Goal: Task Accomplishment & Management: Complete application form

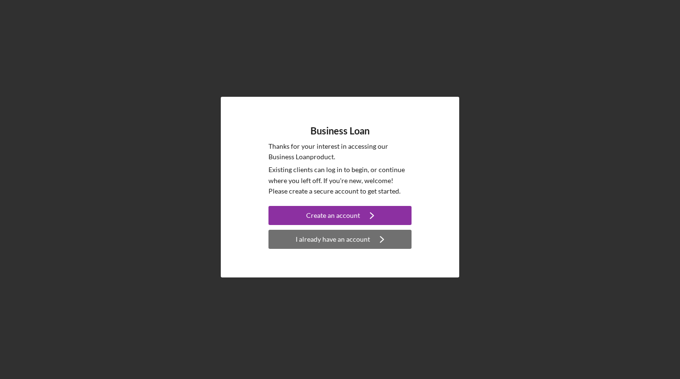
click at [338, 245] on div "I already have an account" at bounding box center [333, 239] width 74 height 19
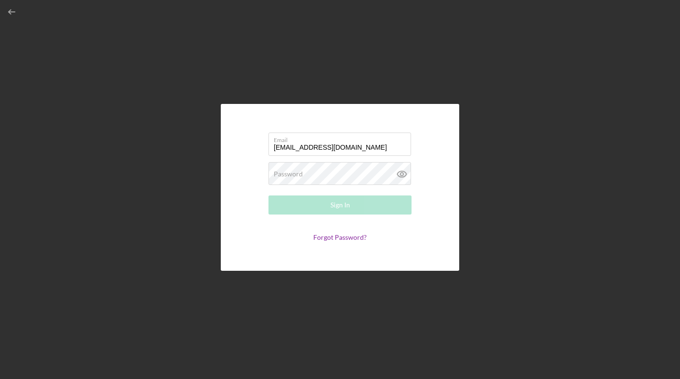
type input "[EMAIL_ADDRESS][DOMAIN_NAME]"
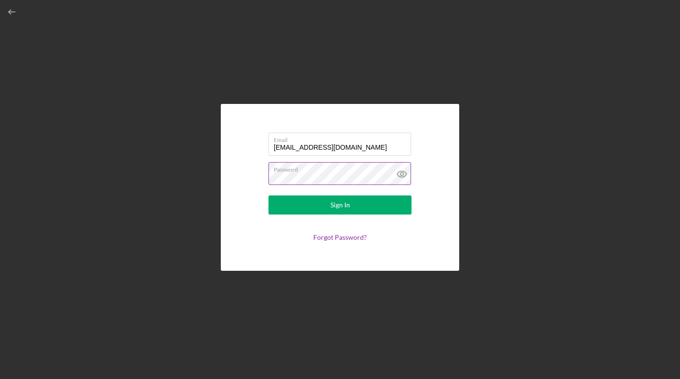
click at [401, 174] on icon at bounding box center [402, 174] width 24 height 24
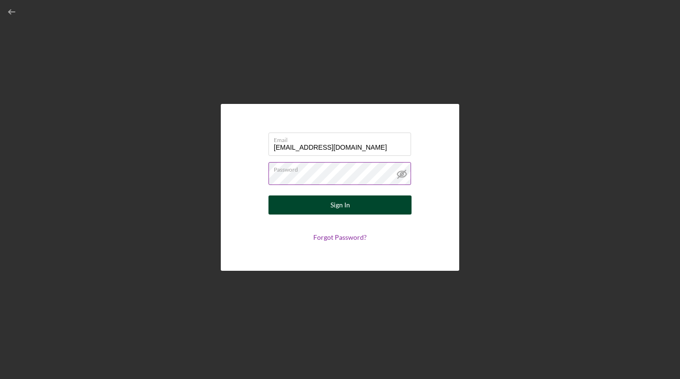
click at [332, 203] on div "Sign In" at bounding box center [340, 204] width 20 height 19
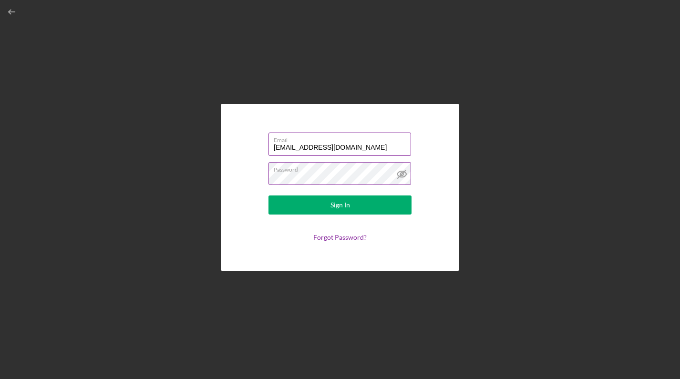
click at [362, 152] on input "[EMAIL_ADDRESS][DOMAIN_NAME]" at bounding box center [339, 144] width 143 height 23
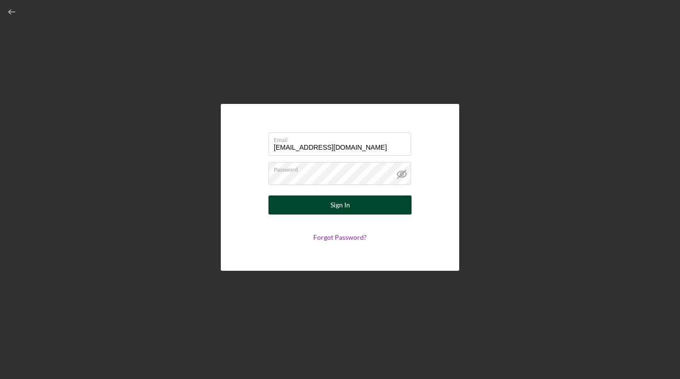
click at [296, 205] on button "Sign In" at bounding box center [339, 204] width 143 height 19
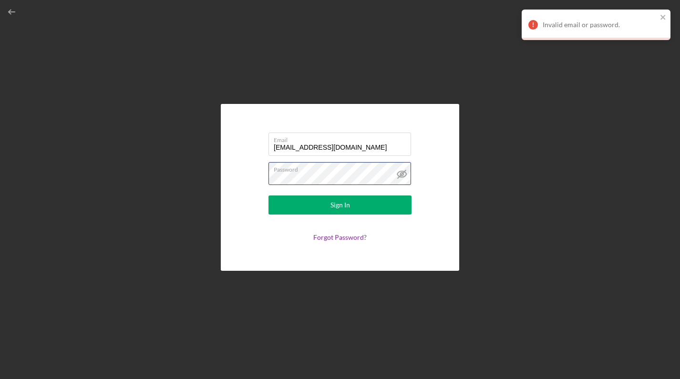
click at [340, 205] on button "Sign In" at bounding box center [339, 204] width 143 height 19
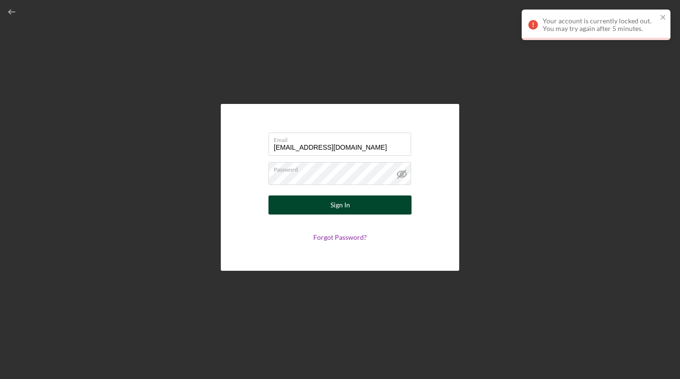
click at [359, 204] on button "Sign In" at bounding box center [339, 204] width 143 height 19
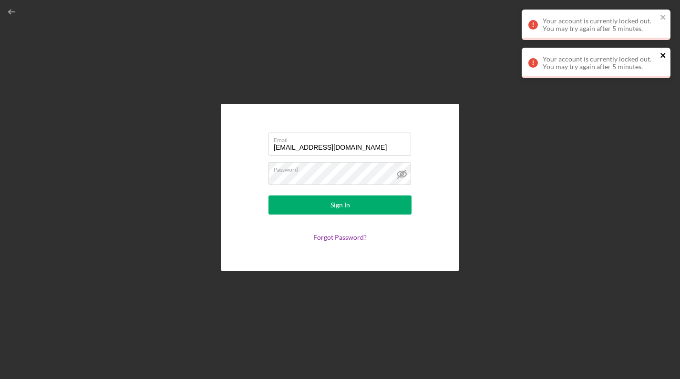
click at [664, 55] on icon "close" at bounding box center [663, 55] width 7 height 8
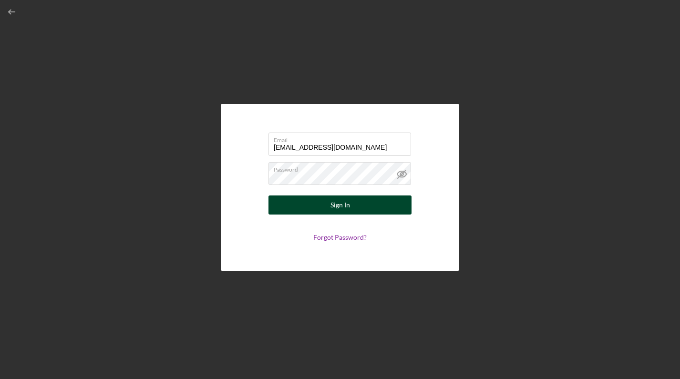
click at [340, 205] on div "Sign In" at bounding box center [340, 204] width 20 height 19
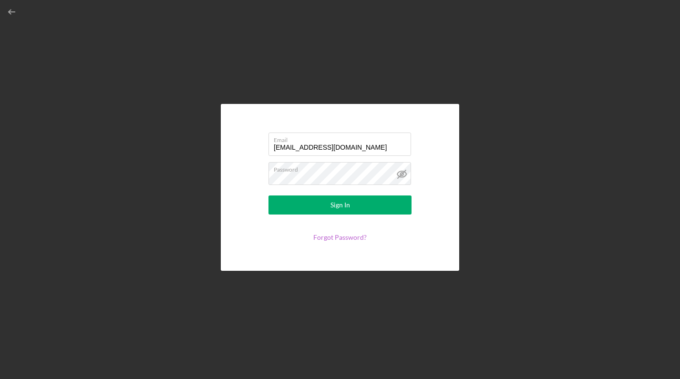
click at [334, 237] on link "Forgot Password?" at bounding box center [339, 237] width 53 height 8
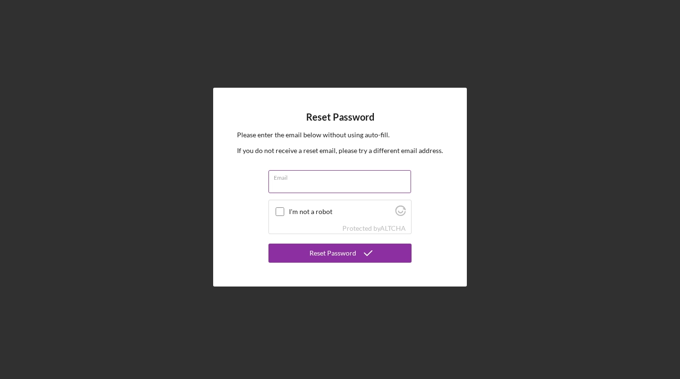
click at [357, 190] on input "Email" at bounding box center [339, 181] width 143 height 23
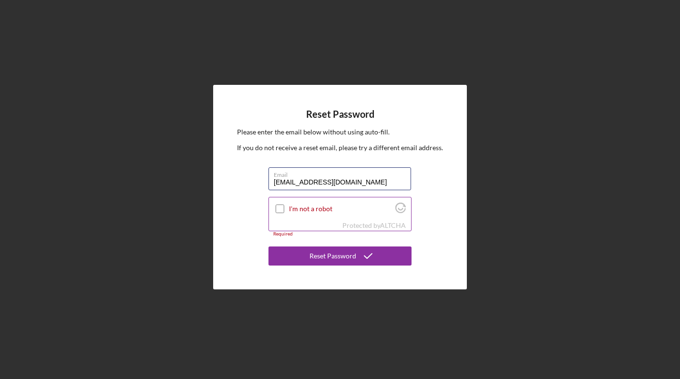
type input "[EMAIL_ADDRESS][DOMAIN_NAME]"
click at [307, 208] on label "I'm not a robot" at bounding box center [340, 209] width 103 height 8
click at [284, 208] on input "I'm not a robot" at bounding box center [280, 208] width 9 height 9
checkbox input "true"
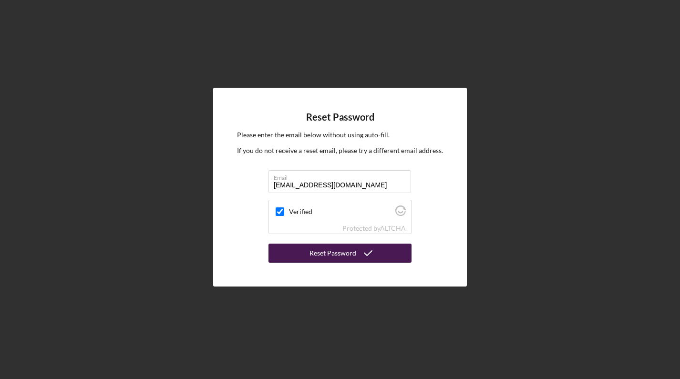
click at [331, 256] on div "Reset Password" at bounding box center [332, 253] width 47 height 19
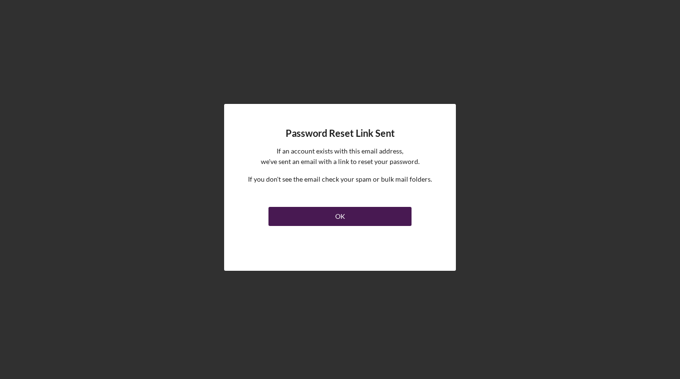
click at [347, 213] on button "OK" at bounding box center [339, 216] width 143 height 19
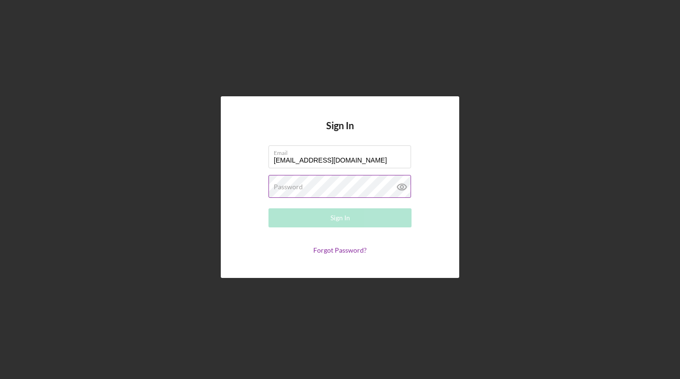
type input "[EMAIL_ADDRESS][DOMAIN_NAME]"
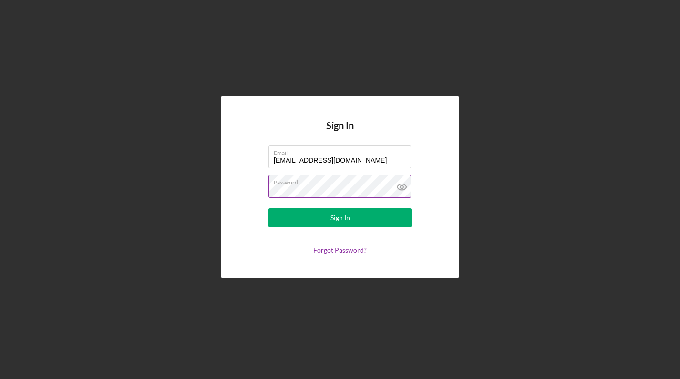
click at [395, 189] on icon at bounding box center [402, 187] width 24 height 24
click at [402, 190] on icon at bounding box center [401, 187] width 9 height 6
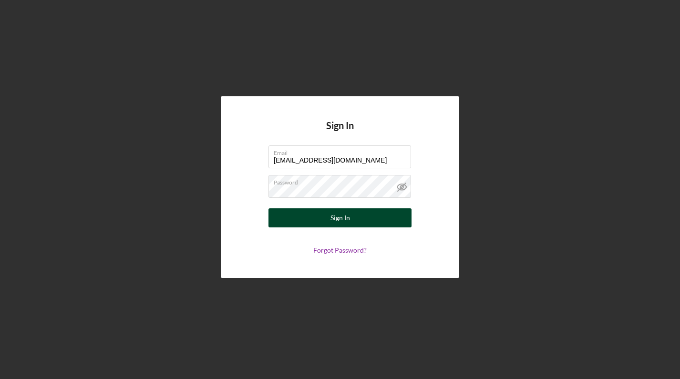
click at [343, 218] on div "Sign In" at bounding box center [340, 217] width 20 height 19
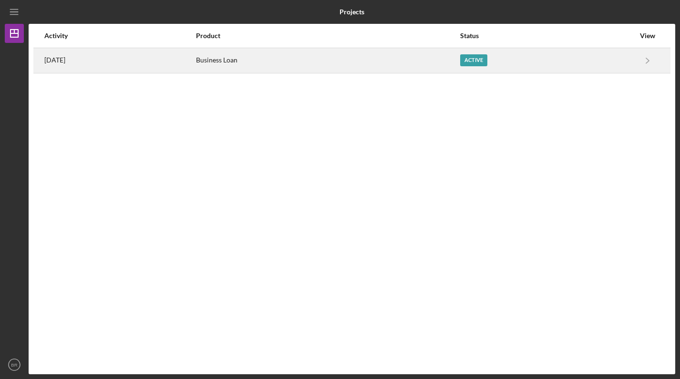
click at [596, 56] on div "Active" at bounding box center [547, 61] width 174 height 24
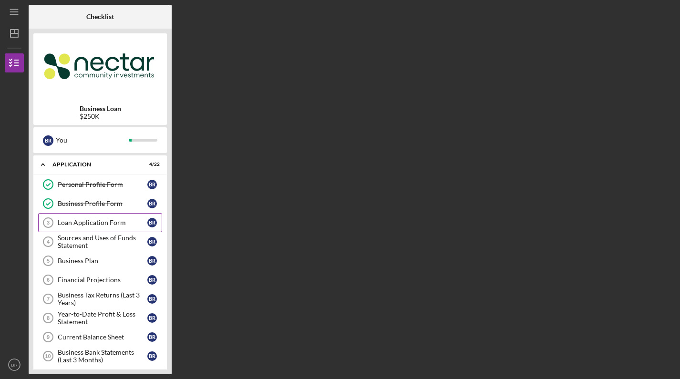
click at [109, 225] on div "Loan Application Form" at bounding box center [103, 223] width 90 height 8
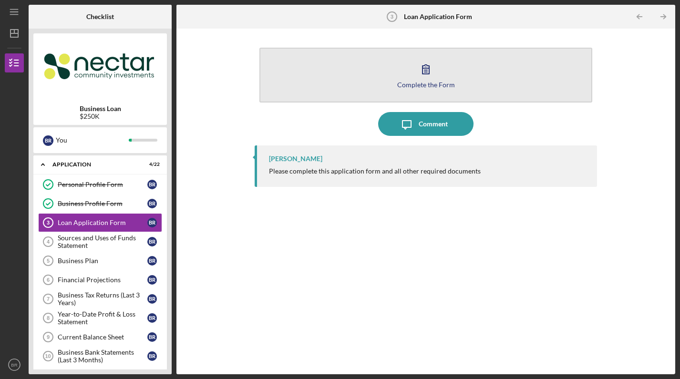
click at [426, 83] on div "Complete the Form" at bounding box center [426, 84] width 58 height 7
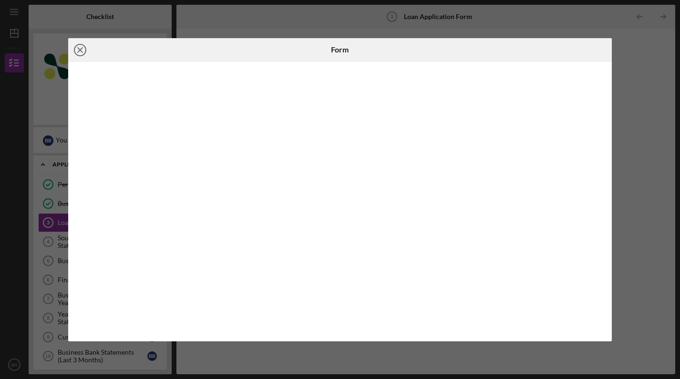
click at [80, 52] on icon "Icon/Close" at bounding box center [80, 50] width 24 height 24
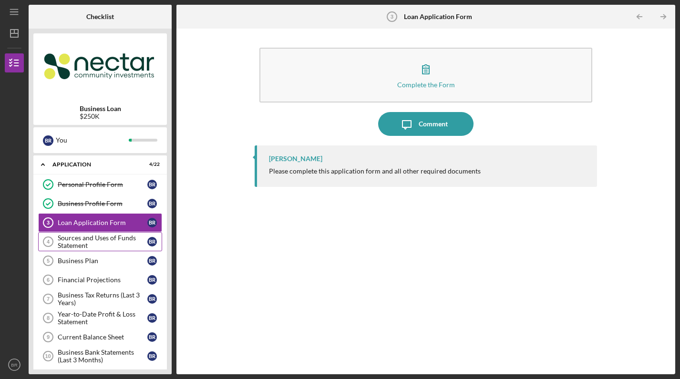
click at [98, 246] on div "Sources and Uses of Funds Statement" at bounding box center [103, 241] width 90 height 15
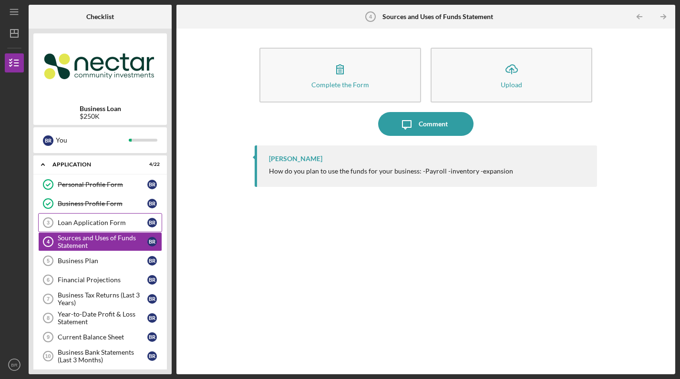
click at [109, 221] on div "Loan Application Form" at bounding box center [103, 223] width 90 height 8
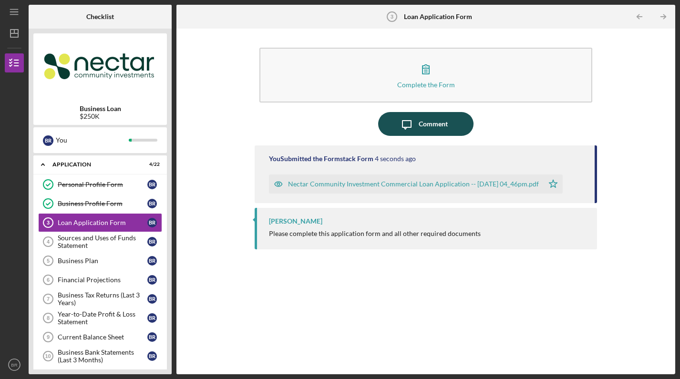
click at [448, 127] on button "Icon/Message Comment" at bounding box center [425, 124] width 95 height 24
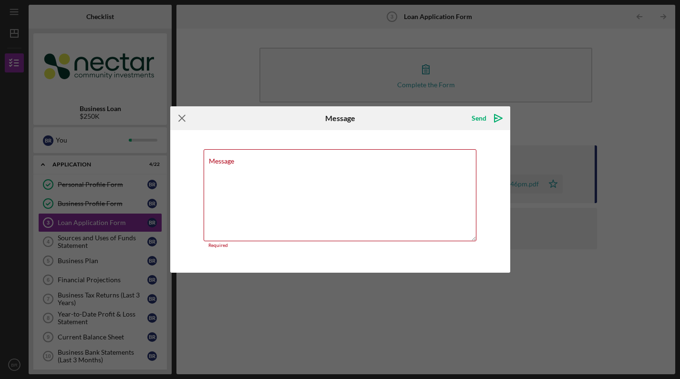
click at [179, 122] on icon "Icon/Menu Close" at bounding box center [182, 118] width 24 height 24
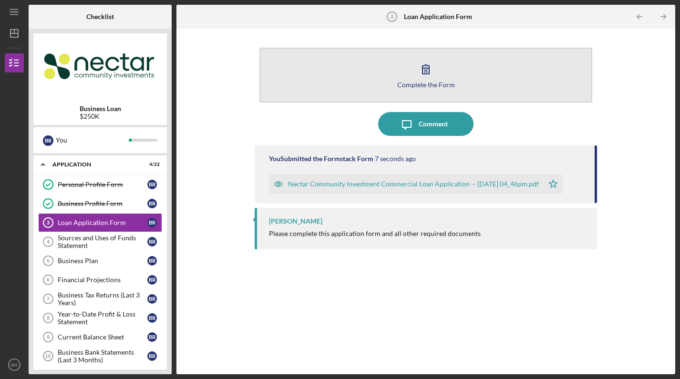
click at [435, 78] on icon "button" at bounding box center [426, 69] width 24 height 24
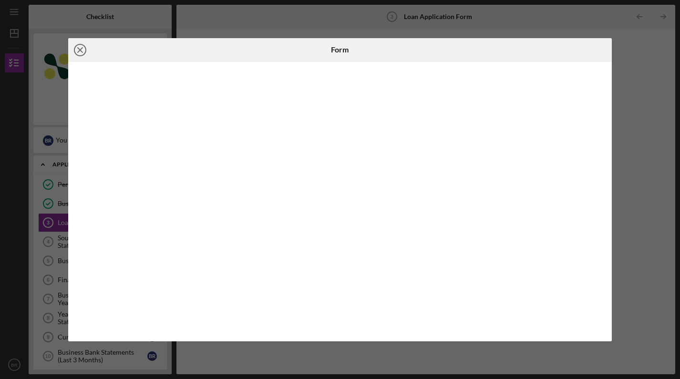
click at [81, 51] on line at bounding box center [80, 50] width 5 height 5
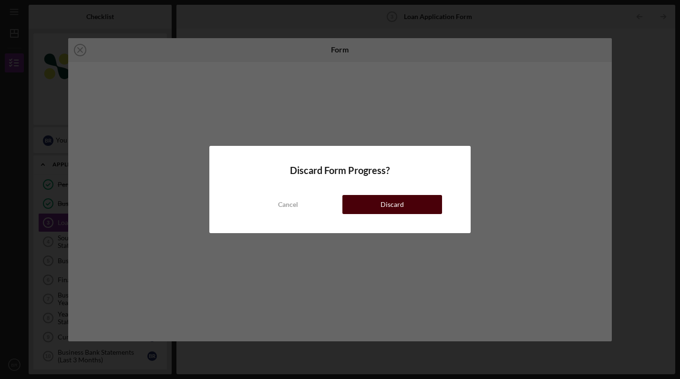
click at [377, 212] on button "Discard" at bounding box center [392, 204] width 100 height 19
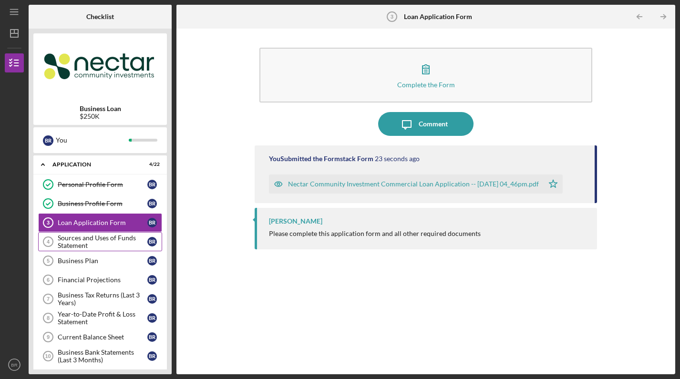
click at [110, 243] on div "Sources and Uses of Funds Statement" at bounding box center [103, 241] width 90 height 15
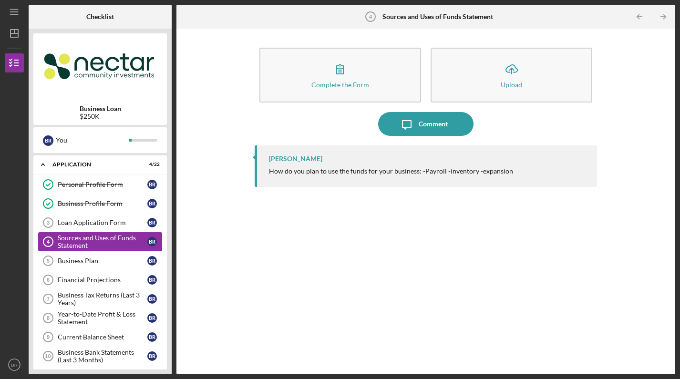
click at [128, 245] on div "Sources and Uses of Funds Statement" at bounding box center [103, 241] width 90 height 15
click at [340, 271] on div "[PERSON_NAME] How do you plan to use the funds for your business: -Payroll -inv…" at bounding box center [426, 252] width 342 height 214
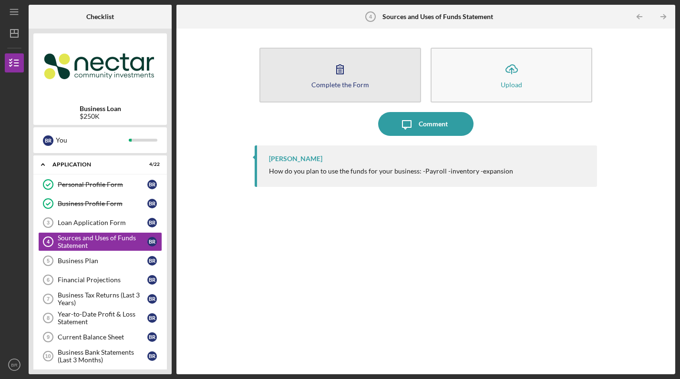
click at [357, 67] on button "Complete the Form Form" at bounding box center [340, 75] width 162 height 55
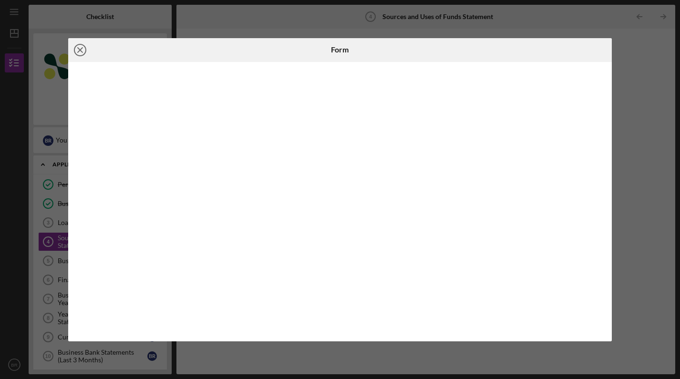
drag, startPoint x: 356, startPoint y: 70, endPoint x: 76, endPoint y: 51, distance: 280.0
click at [76, 51] on icon "Icon/Close" at bounding box center [80, 50] width 24 height 24
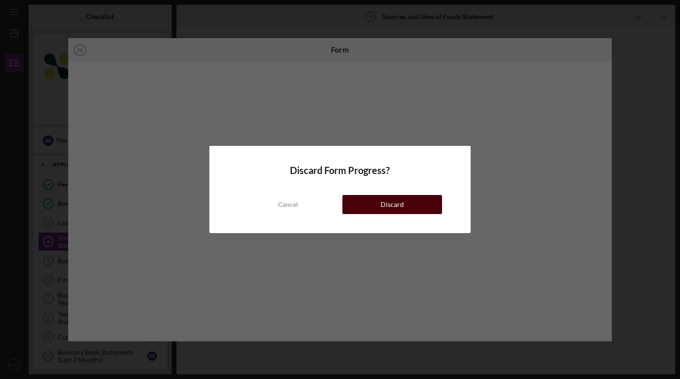
click at [403, 206] on button "Discard" at bounding box center [392, 204] width 100 height 19
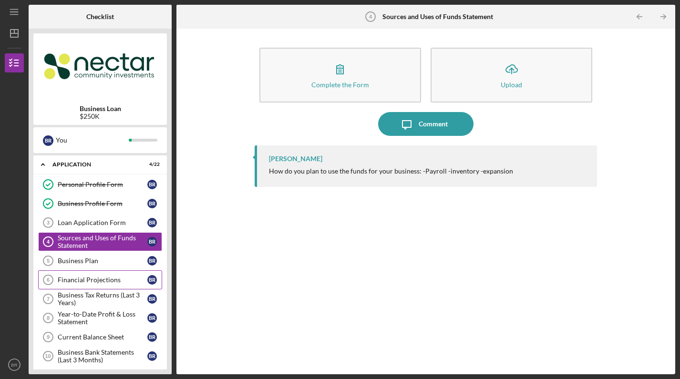
click at [106, 287] on link "Financial Projections 6 Financial Projections B R" at bounding box center [100, 279] width 124 height 19
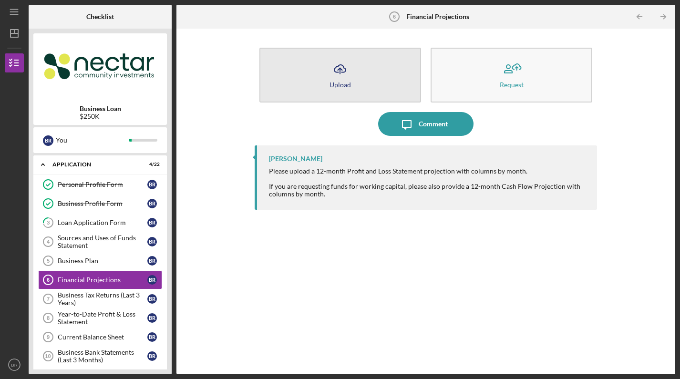
click at [331, 72] on icon "Icon/Upload" at bounding box center [340, 69] width 24 height 24
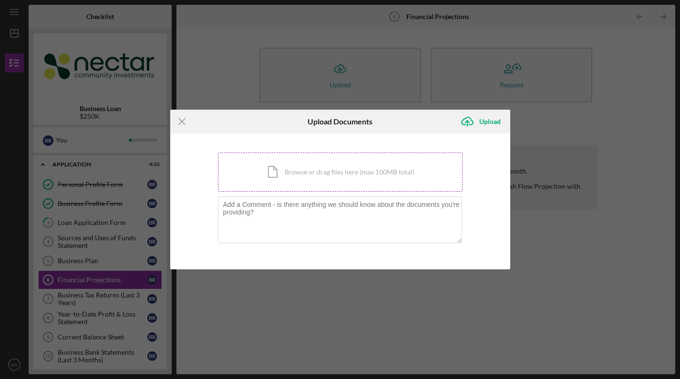
click at [327, 181] on div "Icon/Document Browse or drag files here (max 100MB total) Tap to choose files o…" at bounding box center [340, 172] width 245 height 39
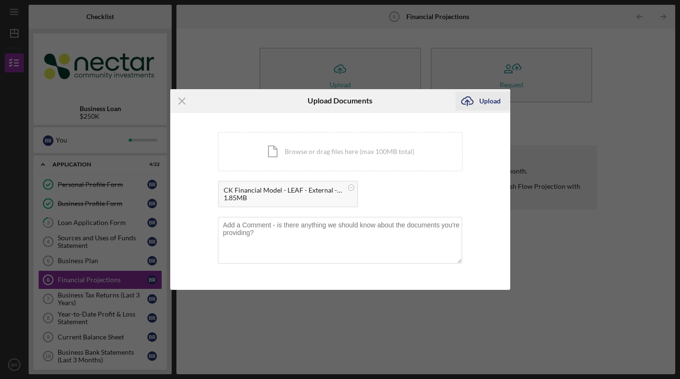
click at [491, 98] on div "Upload" at bounding box center [489, 101] width 21 height 19
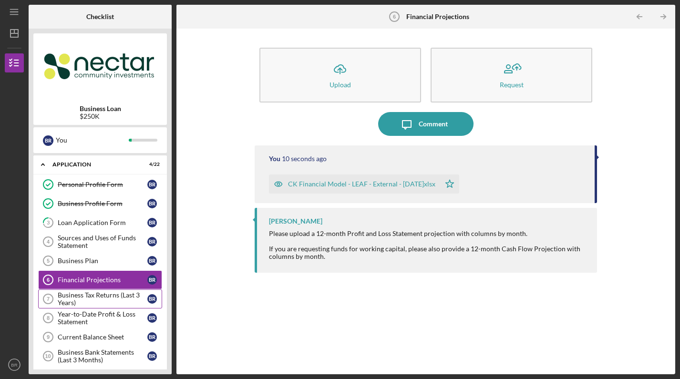
click at [105, 301] on div "Business Tax Returns (Last 3 Years)" at bounding box center [103, 298] width 90 height 15
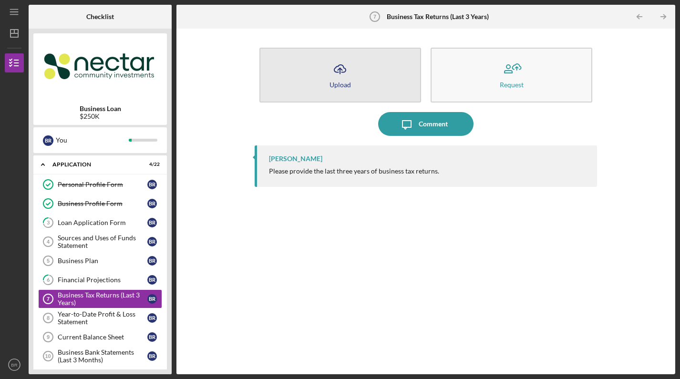
click at [377, 77] on button "Icon/Upload Upload" at bounding box center [340, 75] width 162 height 55
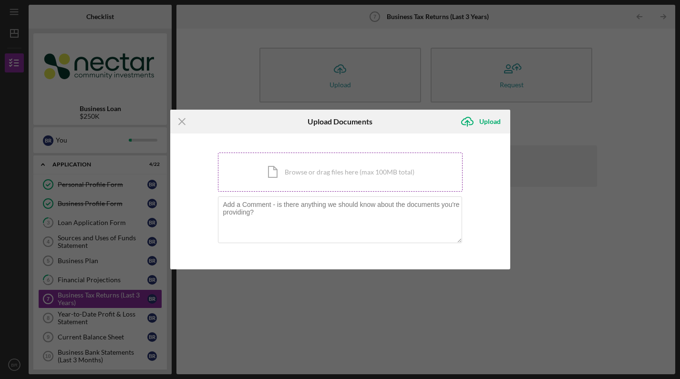
click at [306, 184] on div "Icon/Document Browse or drag files here (max 100MB total) Tap to choose files o…" at bounding box center [340, 172] width 245 height 39
click at [334, 176] on div "Icon/Document Browse or drag files here (max 100MB total) Tap to choose files o…" at bounding box center [340, 172] width 245 height 39
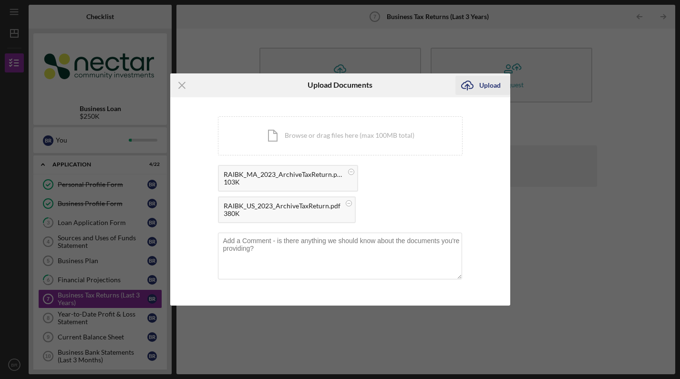
click at [485, 87] on div "Upload" at bounding box center [489, 85] width 21 height 19
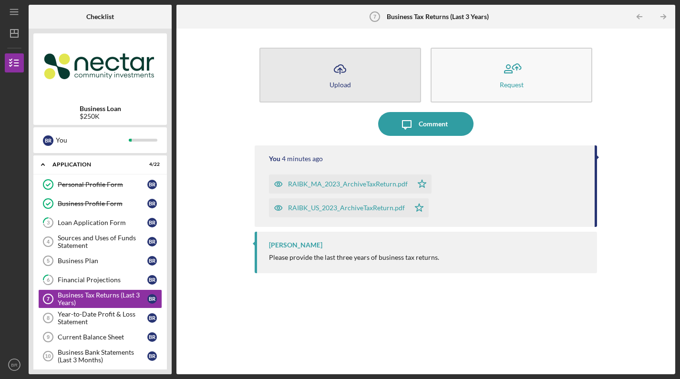
click at [364, 73] on button "Icon/Upload Upload" at bounding box center [340, 75] width 162 height 55
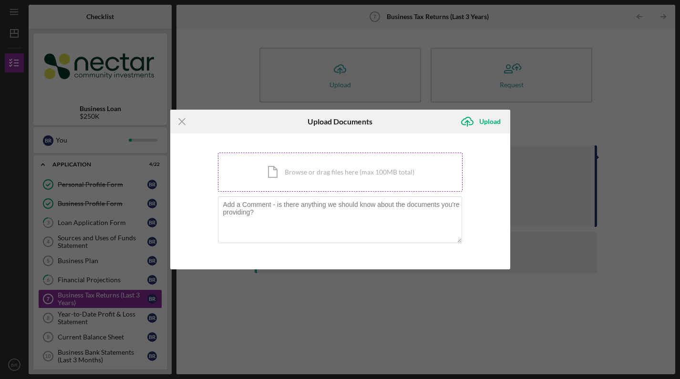
click at [308, 190] on div "Icon/Document Browse or drag files here (max 100MB total) Tap to choose files o…" at bounding box center [340, 172] width 245 height 39
click at [293, 174] on div "Icon/Document Browse or drag files here (max 100MB total) Tap to choose files o…" at bounding box center [340, 172] width 245 height 39
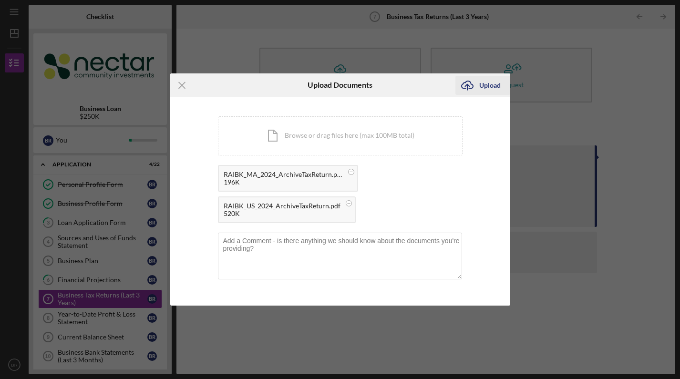
click at [484, 83] on div "Upload" at bounding box center [489, 85] width 21 height 19
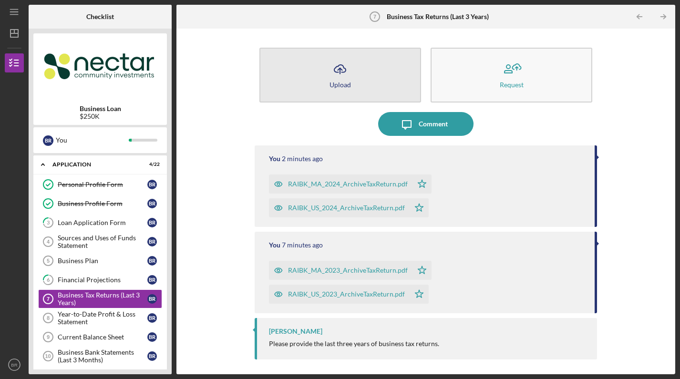
click at [368, 80] on button "Icon/Upload Upload" at bounding box center [340, 75] width 162 height 55
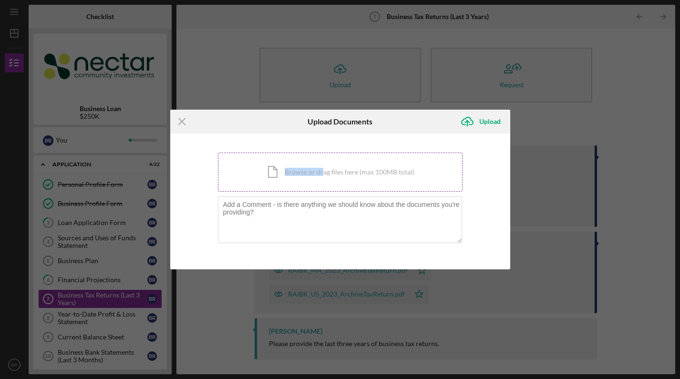
click at [323, 168] on div "Icon/Document Browse or drag files here (max 100MB total) Tap to choose files o…" at bounding box center [340, 172] width 245 height 39
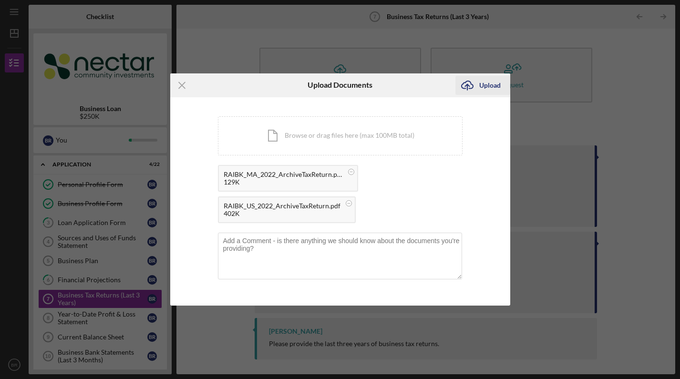
click at [486, 88] on div "Upload" at bounding box center [489, 85] width 21 height 19
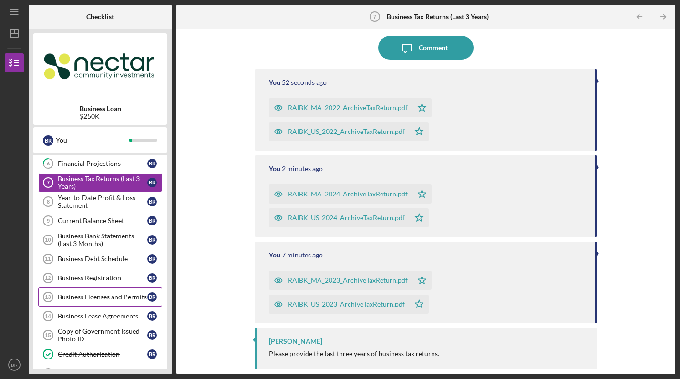
scroll to position [122, 0]
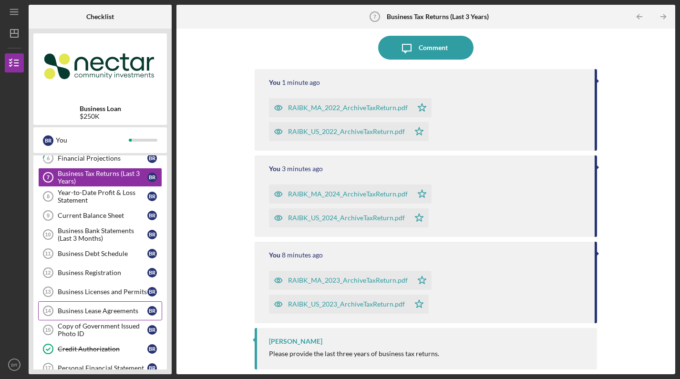
click at [113, 311] on div "Business Lease Agreements" at bounding box center [103, 311] width 90 height 8
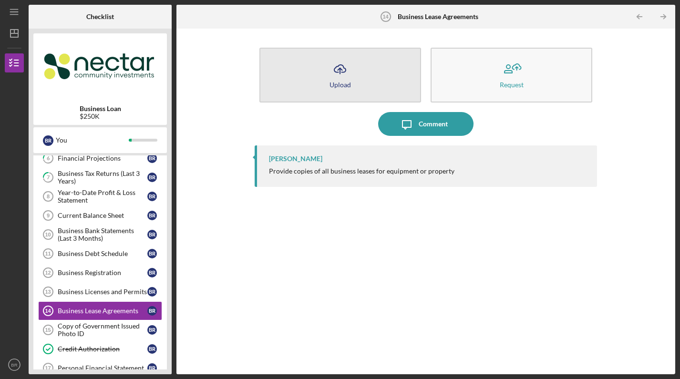
click at [353, 91] on button "Icon/Upload Upload" at bounding box center [340, 75] width 162 height 55
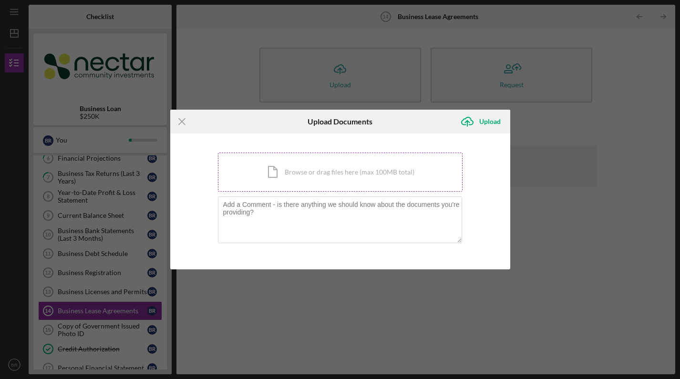
click at [338, 170] on div "Icon/Document Browse or drag files here (max 100MB total) Tap to choose files o…" at bounding box center [340, 172] width 245 height 39
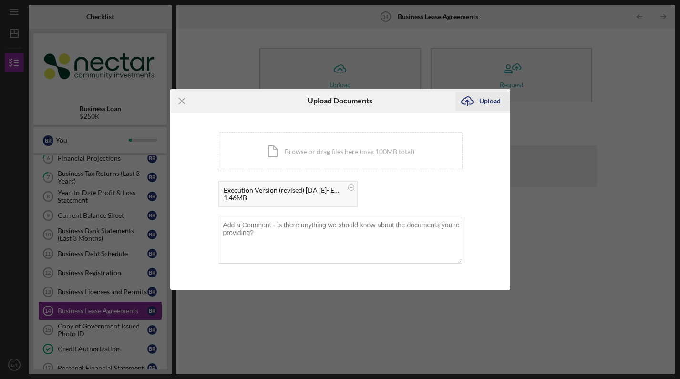
click at [497, 101] on div "Upload" at bounding box center [489, 101] width 21 height 19
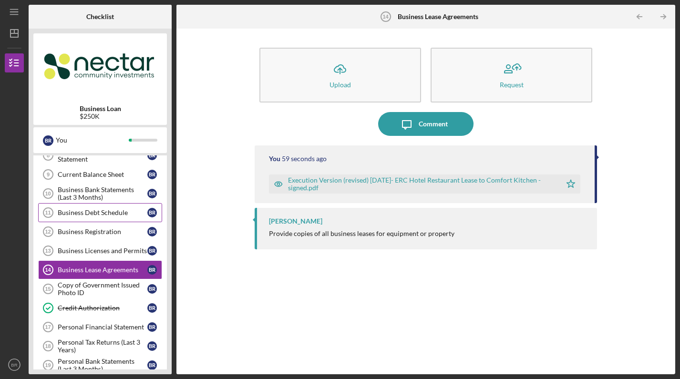
scroll to position [167, 0]
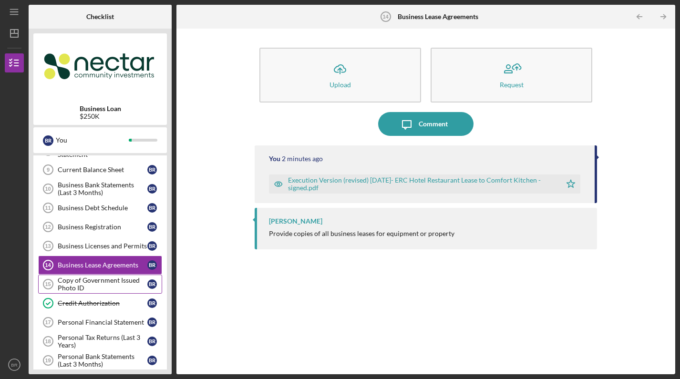
click at [128, 284] on div "Copy of Government Issued Photo ID" at bounding box center [103, 283] width 90 height 15
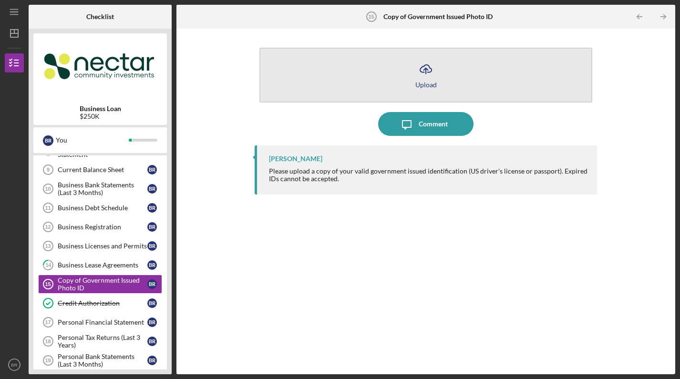
click at [427, 70] on polyline "button" at bounding box center [425, 69] width 4 height 2
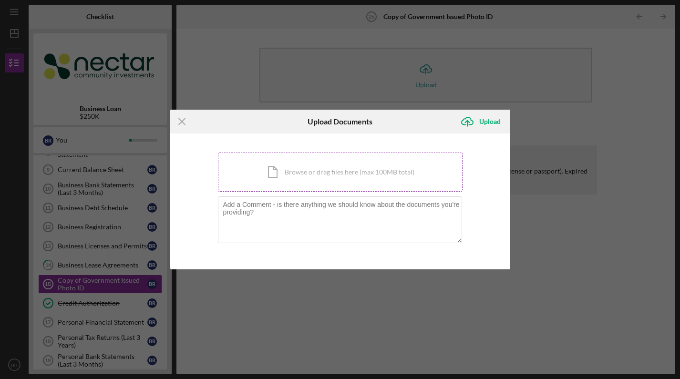
click at [334, 179] on div "Icon/Document Browse or drag files here (max 100MB total) Tap to choose files o…" at bounding box center [340, 172] width 245 height 39
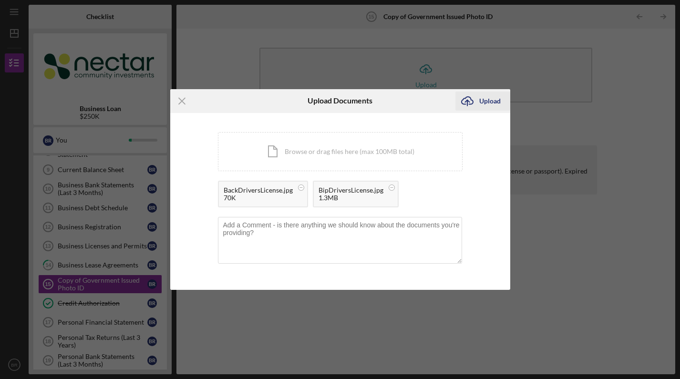
click at [488, 102] on div "Upload" at bounding box center [489, 101] width 21 height 19
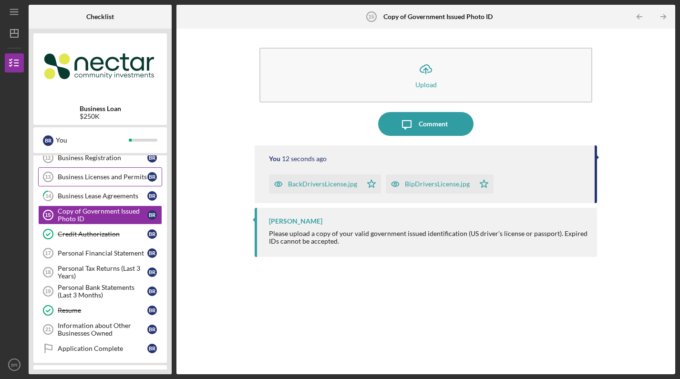
scroll to position [242, 0]
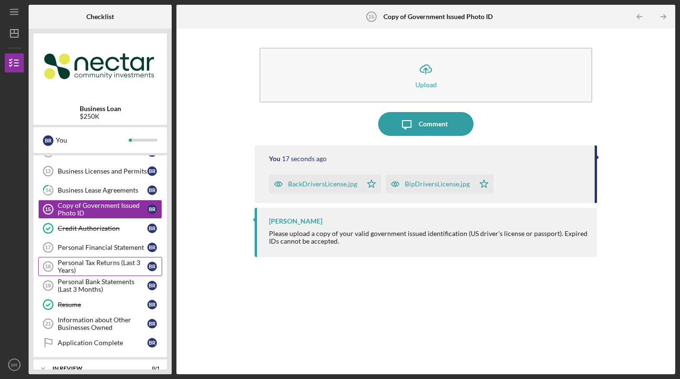
click at [119, 264] on div "Personal Tax Returns (Last 3 Years)" at bounding box center [103, 266] width 90 height 15
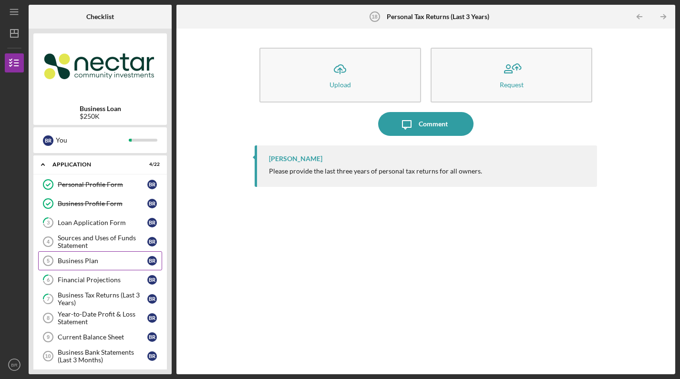
click at [92, 263] on div "Business Plan" at bounding box center [103, 261] width 90 height 8
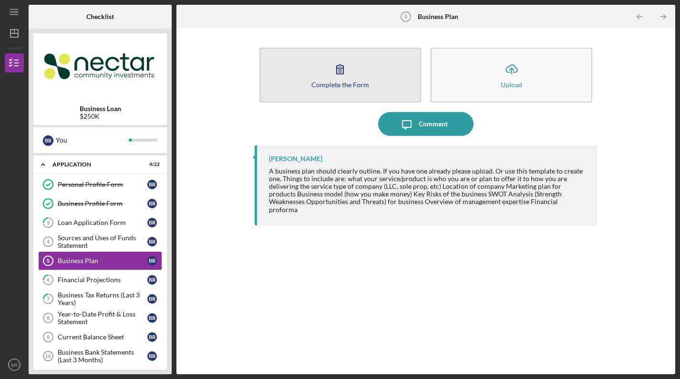
click at [364, 72] on button "Complete the Form Form" at bounding box center [340, 75] width 162 height 55
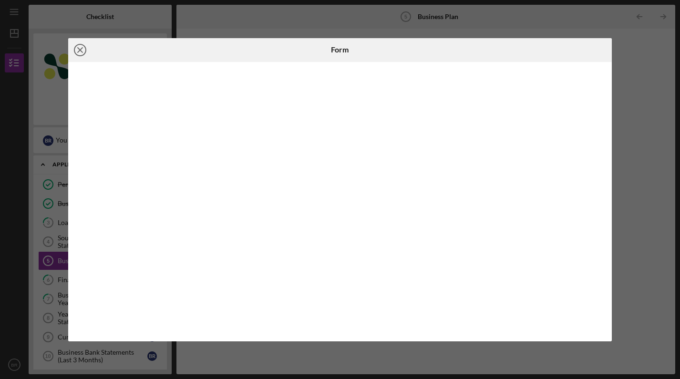
click at [82, 49] on icon "Icon/Close" at bounding box center [80, 50] width 24 height 24
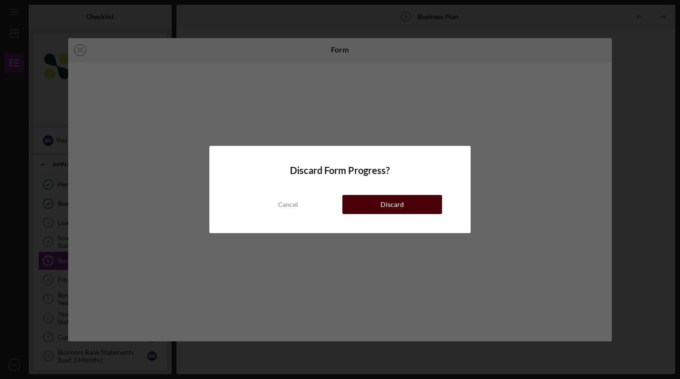
click at [373, 203] on button "Discard" at bounding box center [392, 204] width 100 height 19
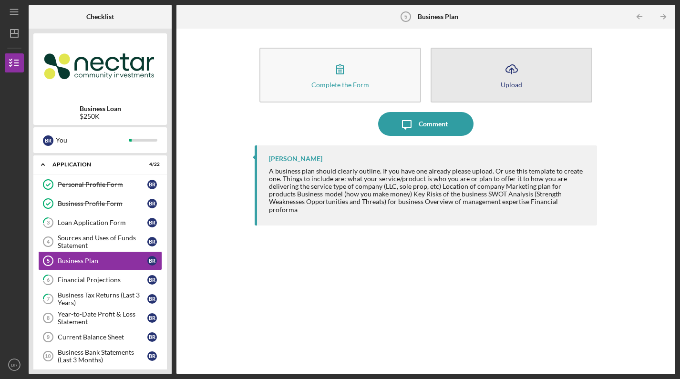
click at [519, 84] on div "Upload" at bounding box center [510, 84] width 21 height 7
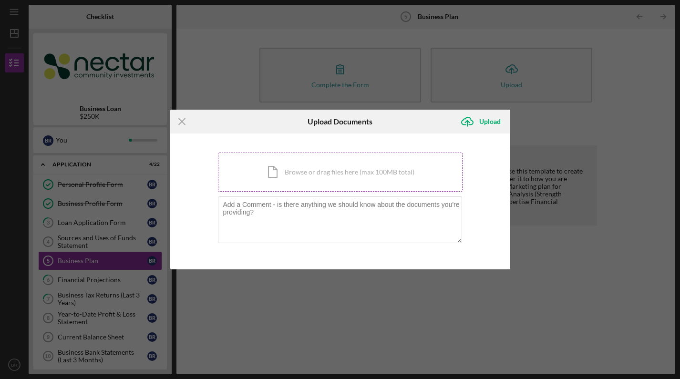
click at [349, 177] on div "Icon/Document Browse or drag files here (max 100MB total) Tap to choose files o…" at bounding box center [340, 172] width 245 height 39
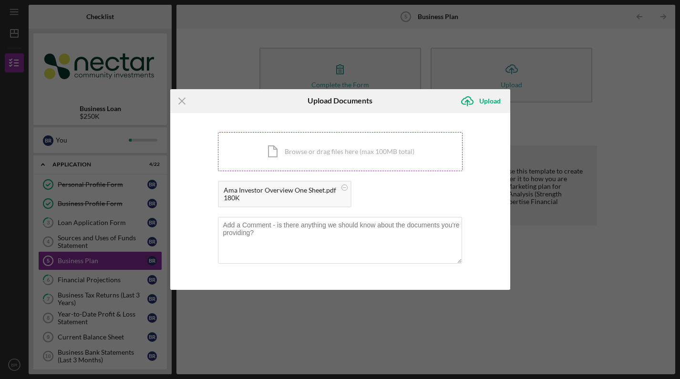
click at [365, 157] on div "Icon/Document Browse or drag files here (max 100MB total) Tap to choose files o…" at bounding box center [340, 151] width 245 height 39
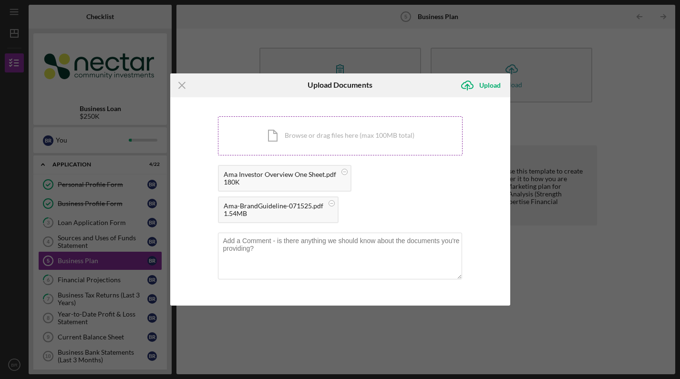
click at [282, 136] on div "Icon/Document Browse or drag files here (max 100MB total) Tap to choose files o…" at bounding box center [340, 135] width 245 height 39
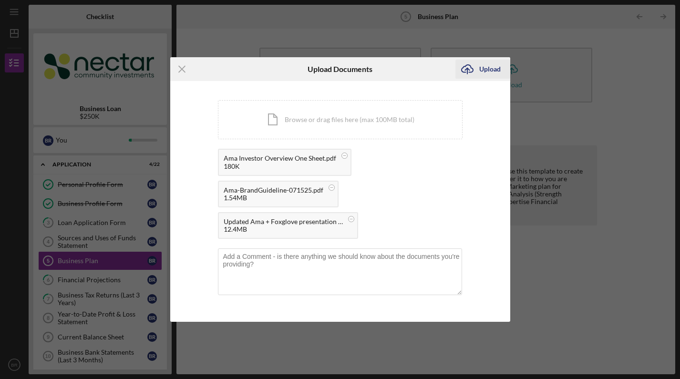
click at [488, 71] on div "Upload" at bounding box center [489, 69] width 21 height 19
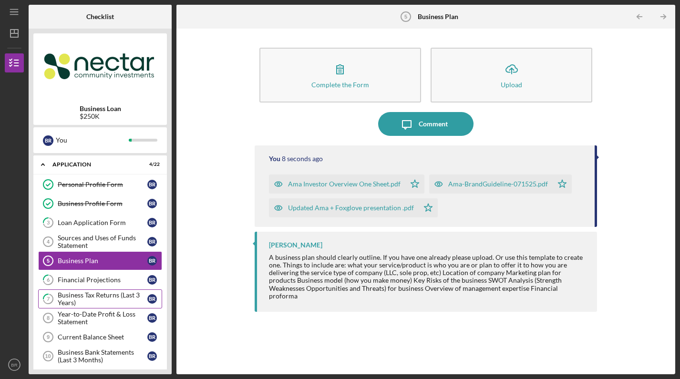
click at [119, 299] on div "Business Tax Returns (Last 3 Years)" at bounding box center [103, 298] width 90 height 15
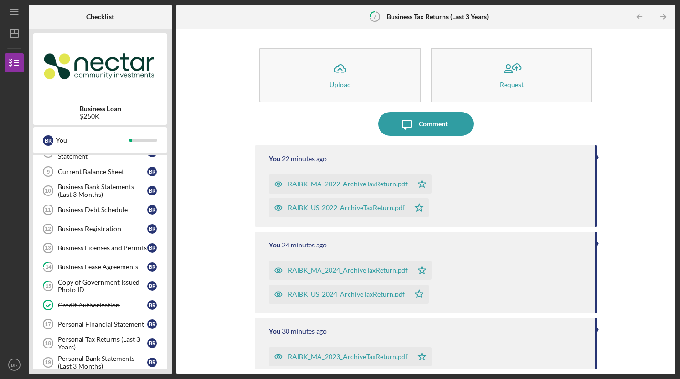
scroll to position [170, 0]
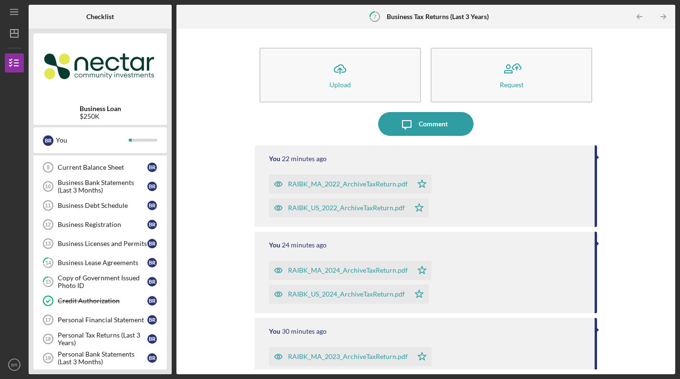
click at [392, 186] on div "RAIBK_MA_2022_ArchiveTaxReturn.pdf" at bounding box center [348, 184] width 120 height 8
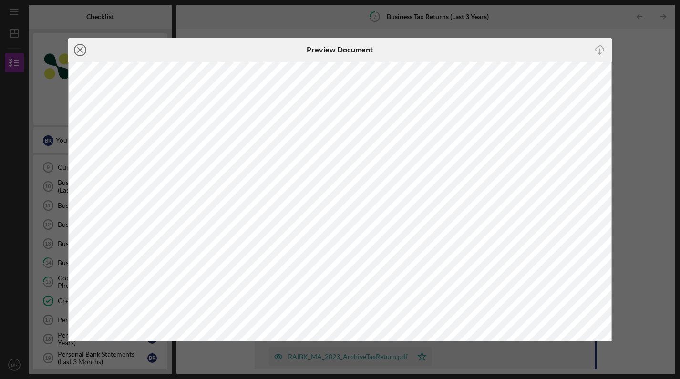
click at [81, 50] on icon "Icon/Close" at bounding box center [80, 50] width 24 height 24
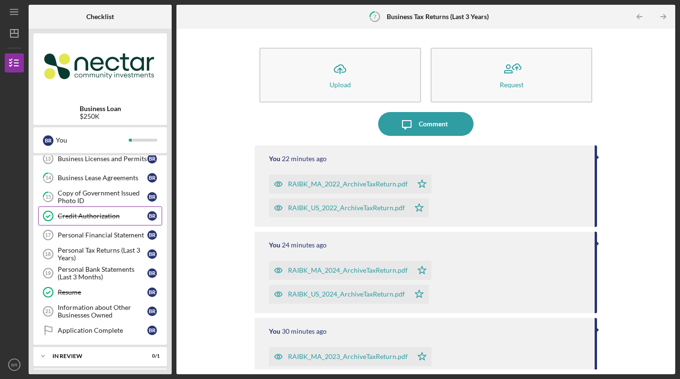
scroll to position [257, 0]
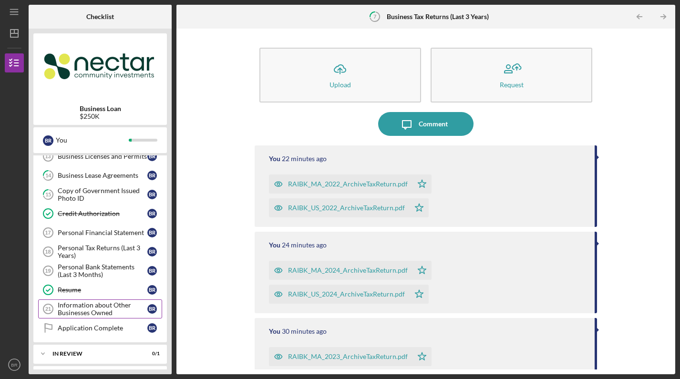
click at [122, 309] on div "Information about Other Businesses Owned" at bounding box center [103, 308] width 90 height 15
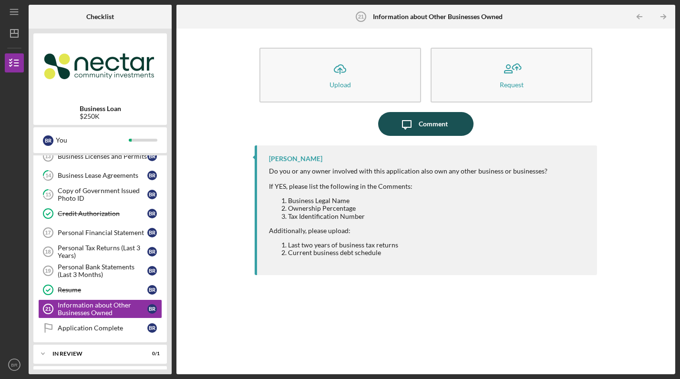
click at [422, 125] on div "Comment" at bounding box center [432, 124] width 29 height 24
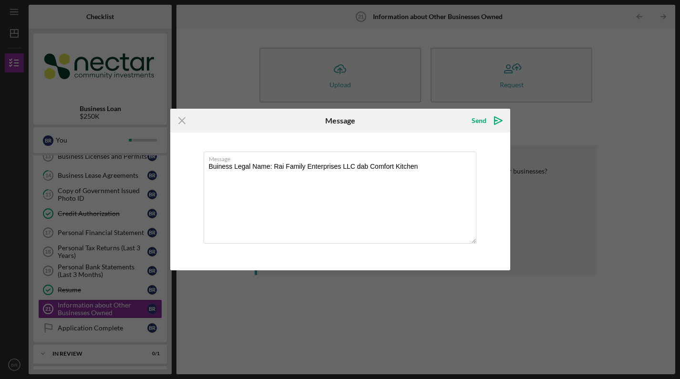
type textarea "Buiness Legal Name: Rai Family Enterprises LLC dab Comfort Kitchen"
drag, startPoint x: 399, startPoint y: 122, endPoint x: 539, endPoint y: 223, distance: 173.0
click at [539, 223] on div "Icon/Menu Close Message Send Icon/icon-invite-send Message Buiness Legal Name: …" at bounding box center [340, 189] width 680 height 379
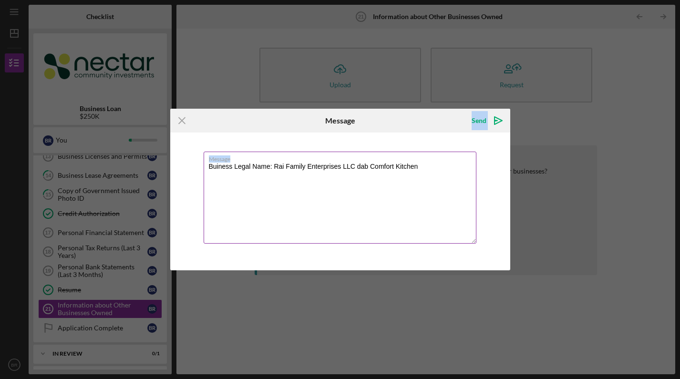
click at [437, 204] on textarea "Buiness Legal Name: Rai Family Enterprises LLC dab Comfort Kitchen" at bounding box center [340, 198] width 273 height 92
drag, startPoint x: 209, startPoint y: 167, endPoint x: 463, endPoint y: 166, distance: 254.5
click at [463, 166] on textarea "Buiness Legal Name: Rai Family Enterprises LLC dab Comfort Kitchen" at bounding box center [340, 198] width 273 height 92
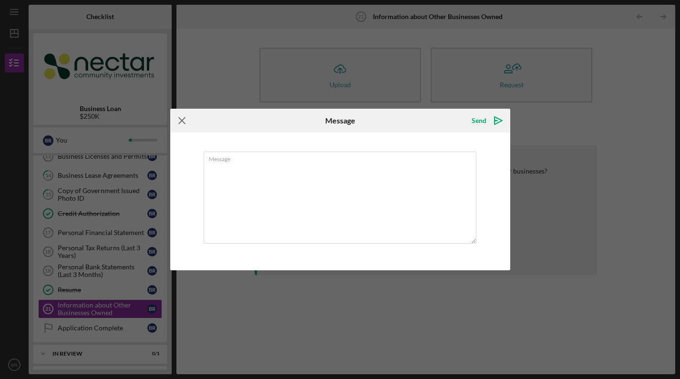
click at [184, 125] on icon "Icon/Menu Close" at bounding box center [182, 121] width 24 height 24
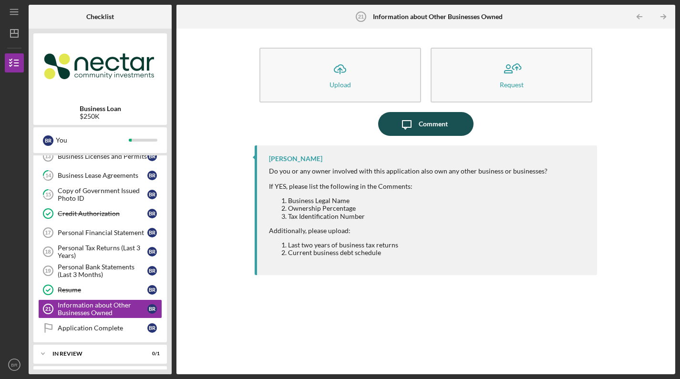
click at [439, 118] on div "Comment" at bounding box center [432, 124] width 29 height 24
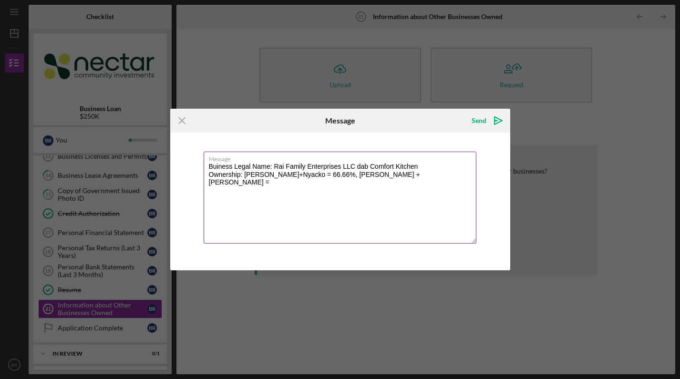
click at [363, 175] on textarea "Buiness Legal Name: Rai Family Enterprises LLC dab Comfort Kitchen Ownership: […" at bounding box center [340, 198] width 273 height 92
click at [391, 177] on textarea "Buiness Legal Name: Rai Family Enterprises LLC dab Comfort Kitchen Ownership: […" at bounding box center [340, 198] width 273 height 92
click at [445, 175] on textarea "Buiness Legal Name: Rai Family Enterprises LLC dab Comfort Kitchen Ownership: […" at bounding box center [340, 198] width 273 height 92
click at [217, 169] on textarea "Buiness Legal Name: Rai Family Enterprises LLC dab Comfort Kitchen Ownership: […" at bounding box center [340, 198] width 273 height 92
type textarea "Business Legal Name: Rai Family Enterprises LLC dab Comfort Kitchen Ownership: …"
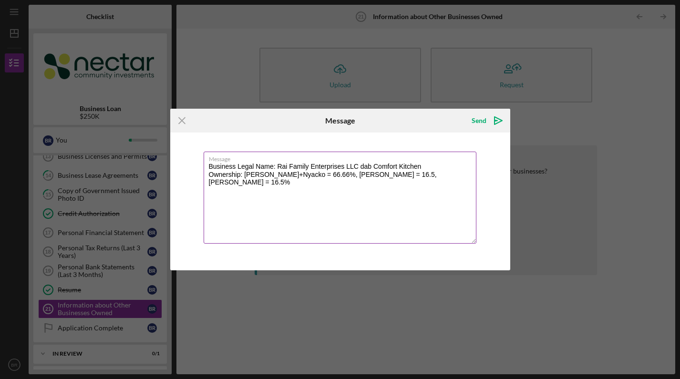
click at [233, 191] on textarea "Business Legal Name: Rai Family Enterprises LLC dab Comfort Kitchen Ownership: …" at bounding box center [340, 198] width 273 height 92
drag, startPoint x: 208, startPoint y: 166, endPoint x: 466, endPoint y: 183, distance: 258.4
click at [466, 183] on textarea "Business Legal Name: Rai Family Enterprises LLC dab Comfort Kitchen Ownership: …" at bounding box center [340, 198] width 273 height 92
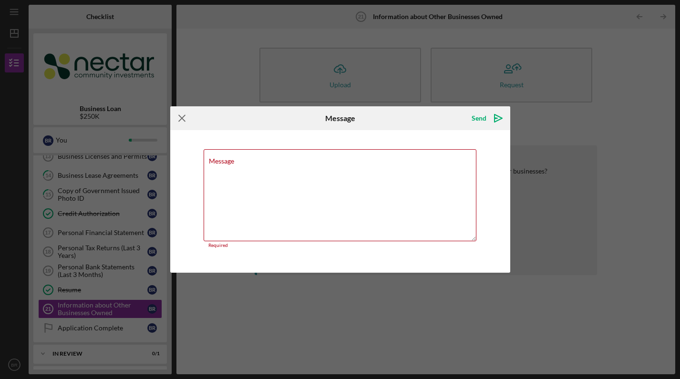
click at [184, 118] on icon "Icon/Menu Close" at bounding box center [182, 118] width 24 height 24
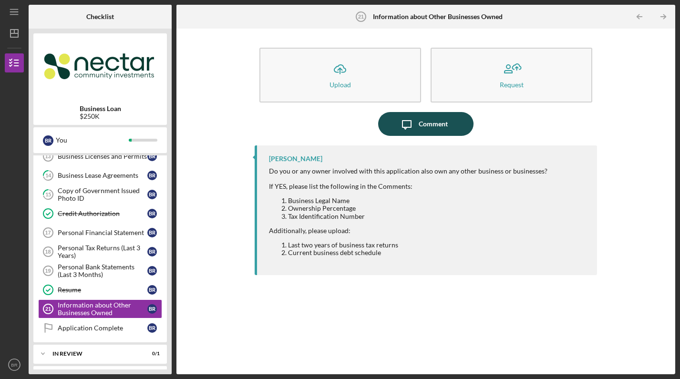
click at [440, 125] on div "Comment" at bounding box center [432, 124] width 29 height 24
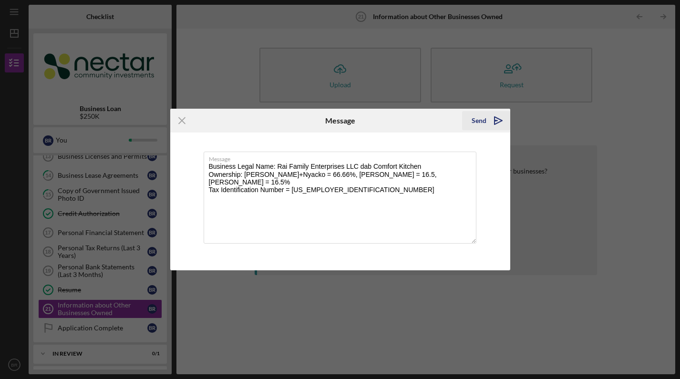
type textarea "Business Legal Name: Rai Family Enterprises LLC dab Comfort Kitchen Ownership: …"
click at [493, 122] on icon "Icon/icon-invite-send" at bounding box center [498, 121] width 24 height 24
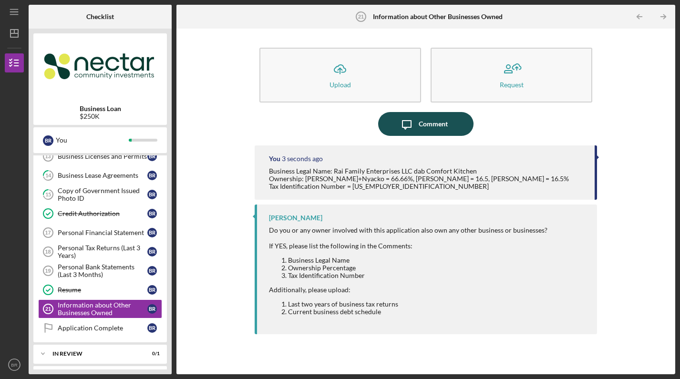
click at [447, 131] on button "Icon/Message Comment" at bounding box center [425, 124] width 95 height 24
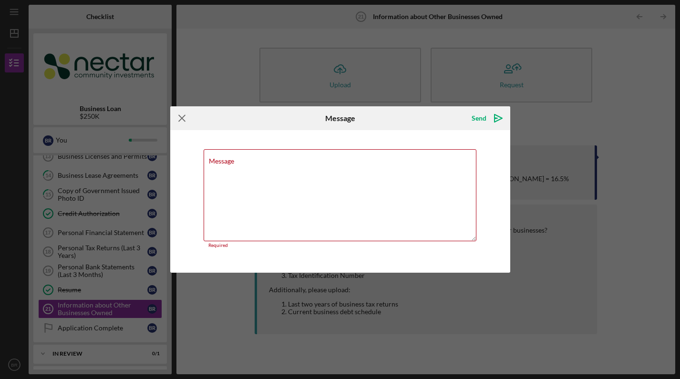
click at [177, 121] on icon "Icon/Menu Close" at bounding box center [182, 118] width 24 height 24
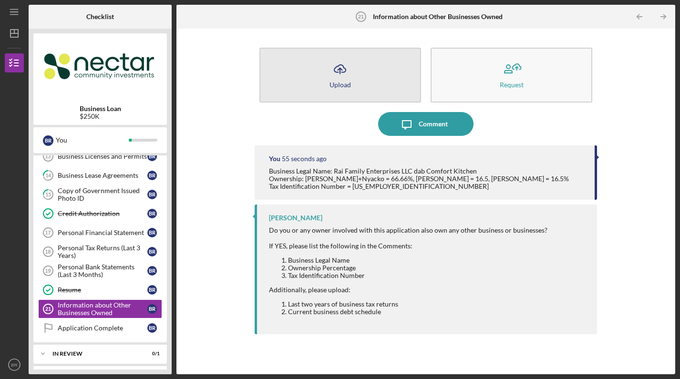
click at [363, 70] on button "Icon/Upload Upload" at bounding box center [340, 75] width 162 height 55
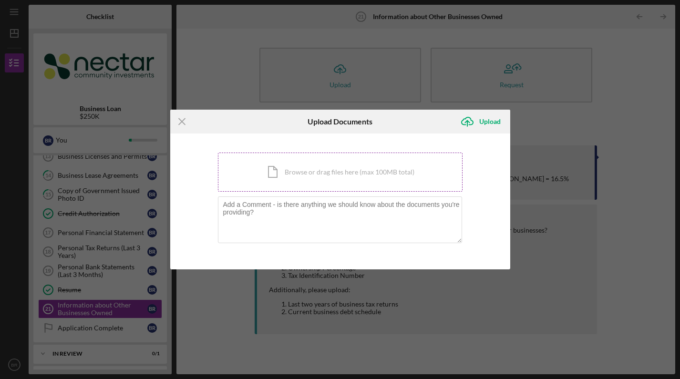
click at [312, 173] on div "Icon/Document Browse or drag files here (max 100MB total) Tap to choose files o…" at bounding box center [340, 172] width 245 height 39
click at [328, 224] on textarea at bounding box center [340, 219] width 244 height 47
click at [352, 166] on div "Icon/Document Browse or drag files here (max 100MB total) Tap to choose files o…" at bounding box center [340, 172] width 245 height 39
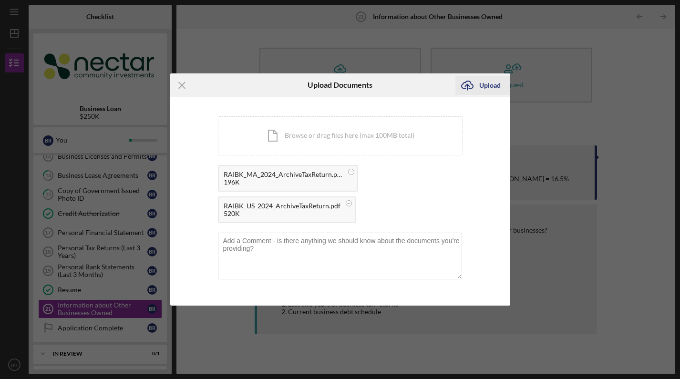
click at [491, 85] on div "Upload" at bounding box center [489, 85] width 21 height 19
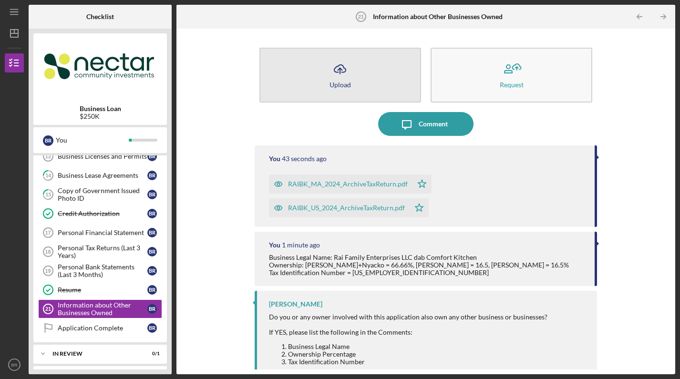
click at [375, 70] on button "Icon/Upload Upload" at bounding box center [340, 75] width 162 height 55
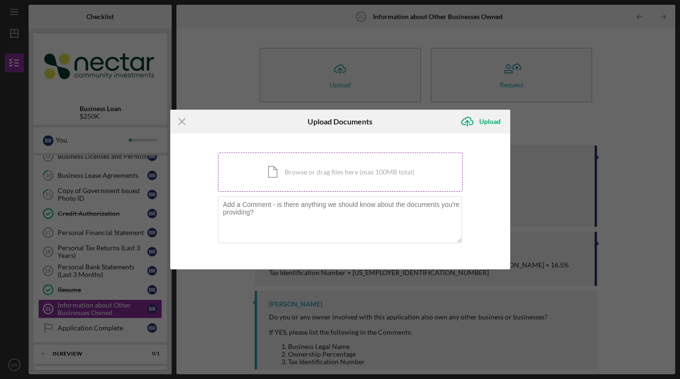
click at [366, 174] on div "Icon/Document Browse or drag files here (max 100MB total) Tap to choose files o…" at bounding box center [340, 172] width 245 height 39
click at [291, 32] on div "Icon/Menu Close Upload Documents Icon/Upload Upload You're uploading documents …" at bounding box center [340, 189] width 680 height 379
click at [311, 175] on div "Icon/Document Browse or drag files here (max 100MB total) Tap to choose files o…" at bounding box center [340, 172] width 245 height 39
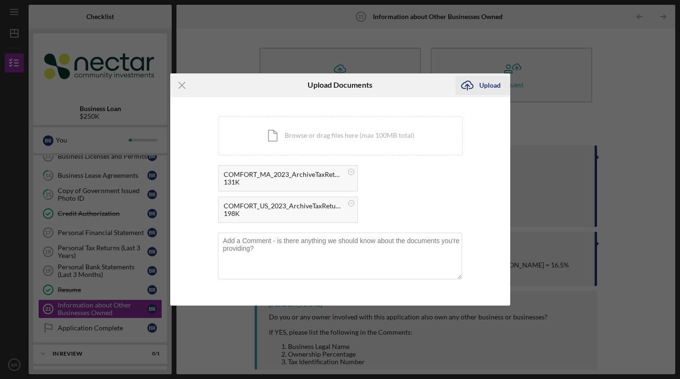
click at [490, 80] on div "Upload" at bounding box center [489, 85] width 21 height 19
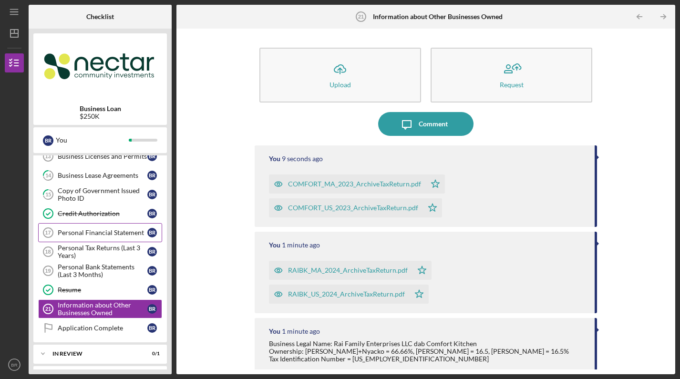
click at [97, 229] on div "Personal Financial Statement" at bounding box center [103, 233] width 90 height 8
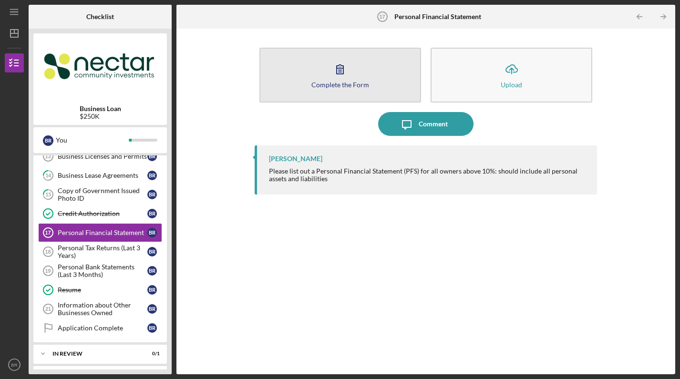
click at [346, 81] on button "Complete the Form Form" at bounding box center [340, 75] width 162 height 55
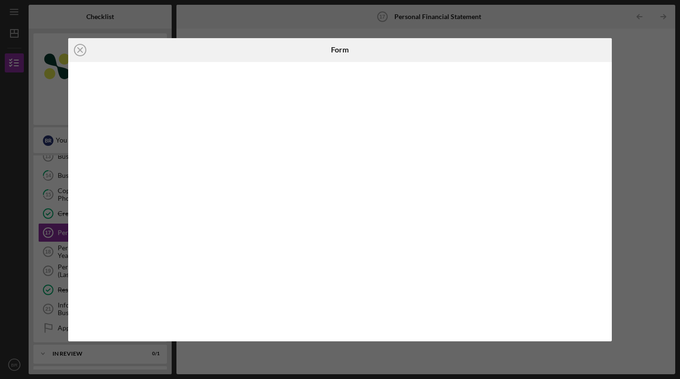
click at [627, 229] on div "Icon/Close Form" at bounding box center [340, 189] width 680 height 379
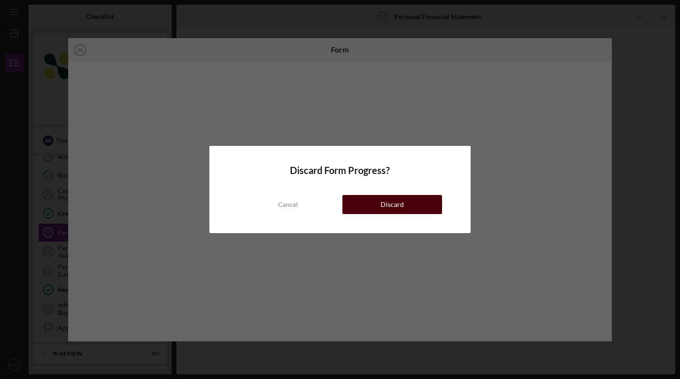
click at [378, 201] on button "Discard" at bounding box center [392, 204] width 100 height 19
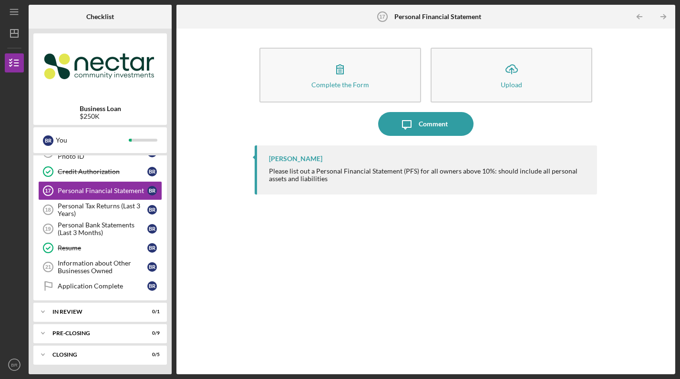
scroll to position [299, 0]
click at [348, 316] on div "[PERSON_NAME] Please list out a Personal Financial Statement (PFS) for all owne…" at bounding box center [426, 252] width 342 height 214
click at [112, 287] on div "Application Complete" at bounding box center [103, 286] width 90 height 8
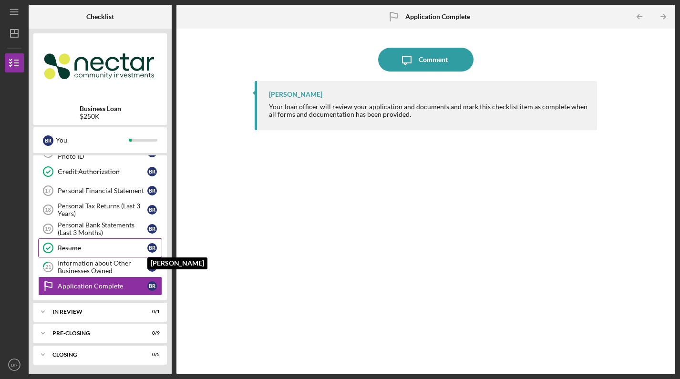
click at [151, 250] on div "B R" at bounding box center [152, 248] width 10 height 10
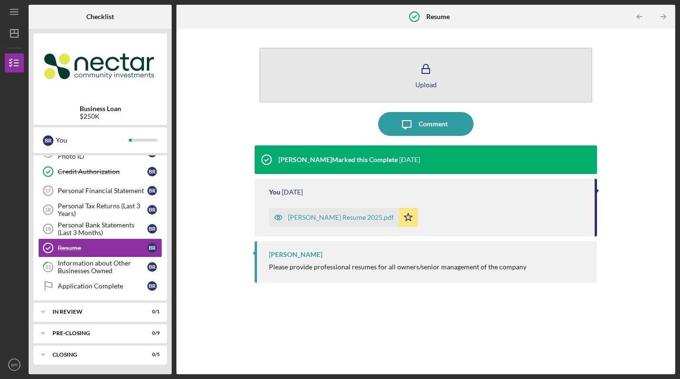
click at [434, 75] on icon "button" at bounding box center [426, 69] width 24 height 24
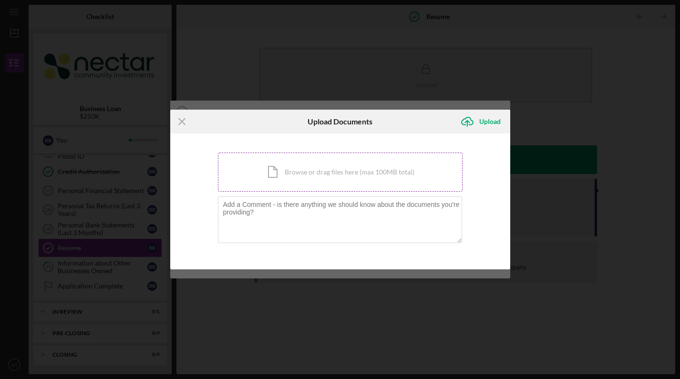
click at [365, 179] on div "Icon/Document Browse or drag files here (max 100MB total) Tap to choose files o…" at bounding box center [340, 172] width 245 height 39
click at [178, 121] on icon "Icon/Menu Close" at bounding box center [182, 122] width 24 height 24
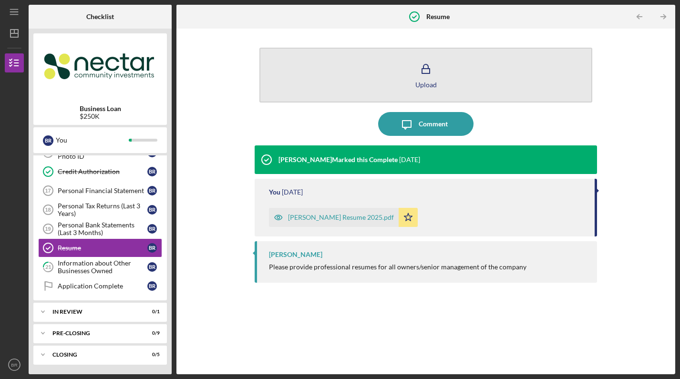
click at [424, 75] on icon "button" at bounding box center [426, 69] width 24 height 24
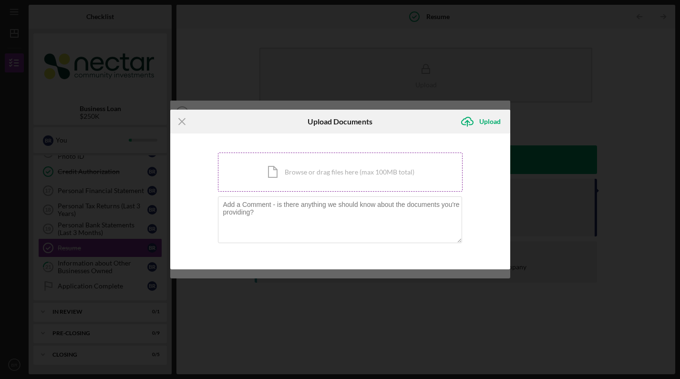
click at [359, 173] on div "Icon/Document Browse or drag files here (max 100MB total) Tap to choose files o…" at bounding box center [340, 172] width 245 height 39
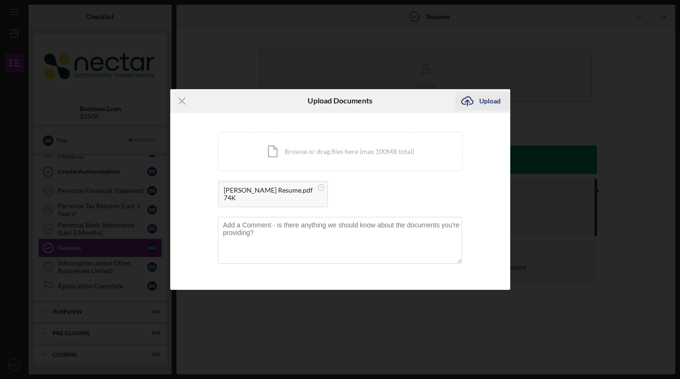
click at [486, 94] on div "Upload" at bounding box center [489, 101] width 21 height 19
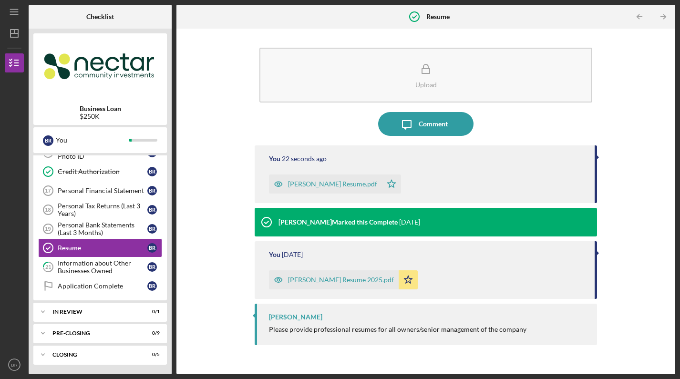
scroll to position [299, 0]
click at [123, 229] on div "Personal Bank Statements (Last 3 Months)" at bounding box center [103, 228] width 90 height 15
